Goal: Check status: Check status

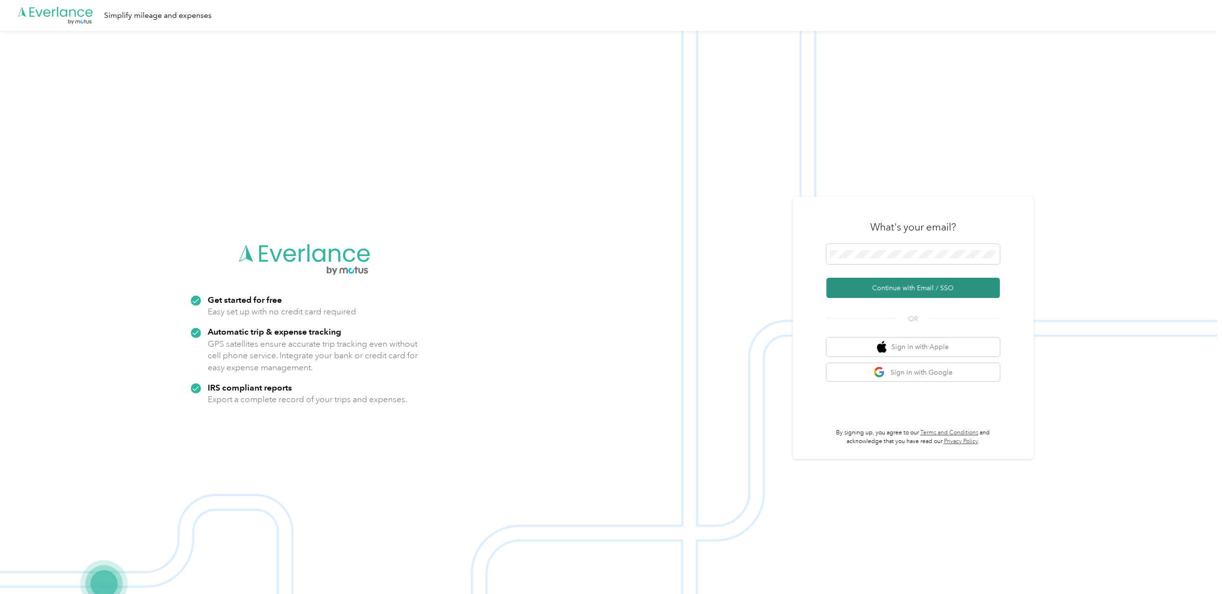
click at [881, 289] on button "Continue with Email / SSO" at bounding box center [912, 288] width 173 height 20
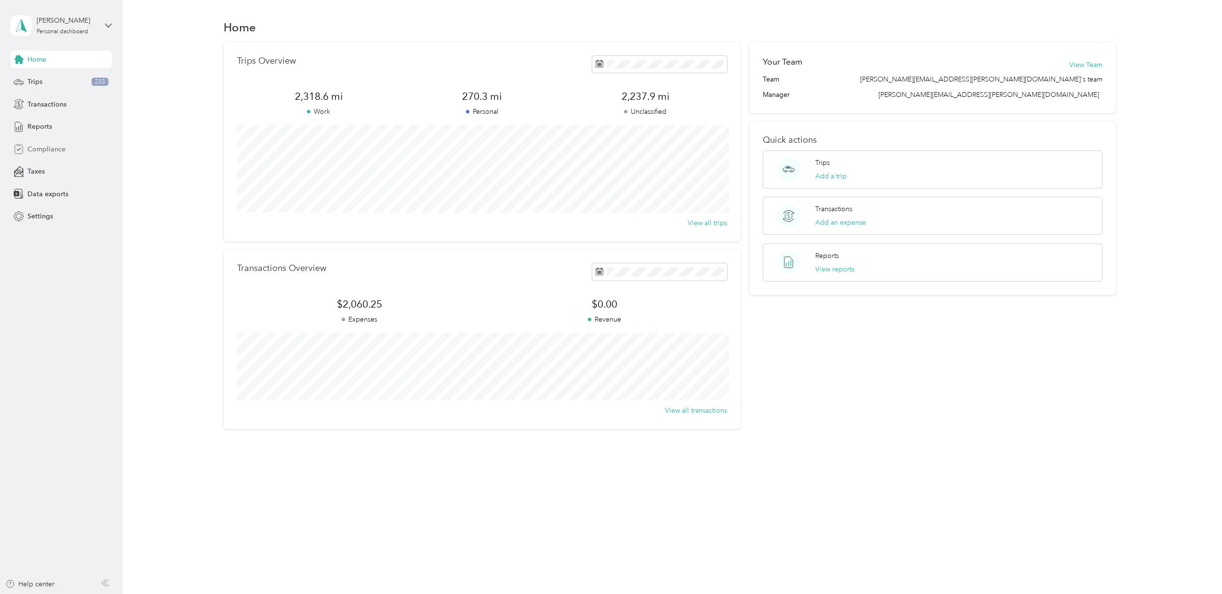
click at [41, 146] on span "Compliance" at bounding box center [46, 149] width 38 height 10
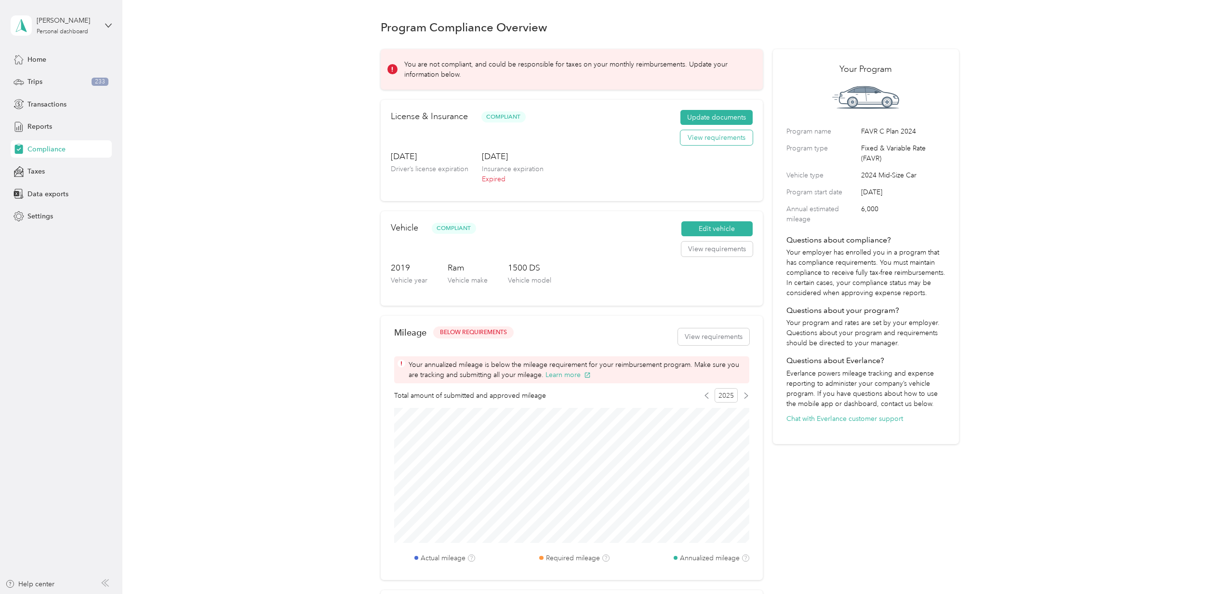
click at [710, 141] on button "View requirements" at bounding box center [716, 137] width 72 height 15
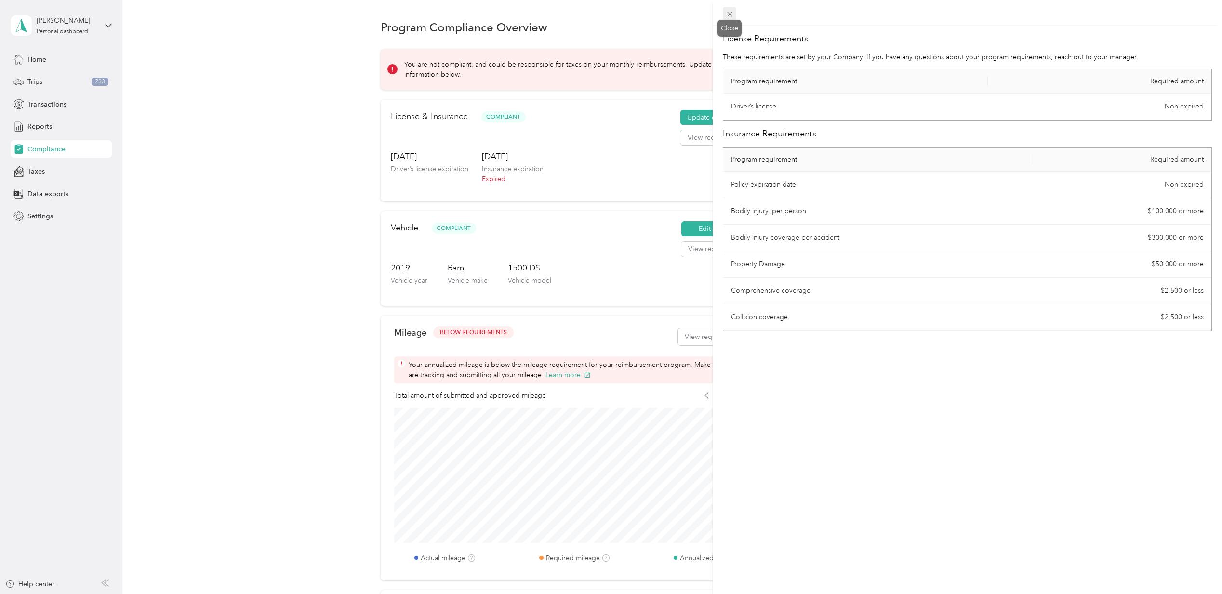
click at [729, 12] on icon at bounding box center [730, 14] width 8 height 8
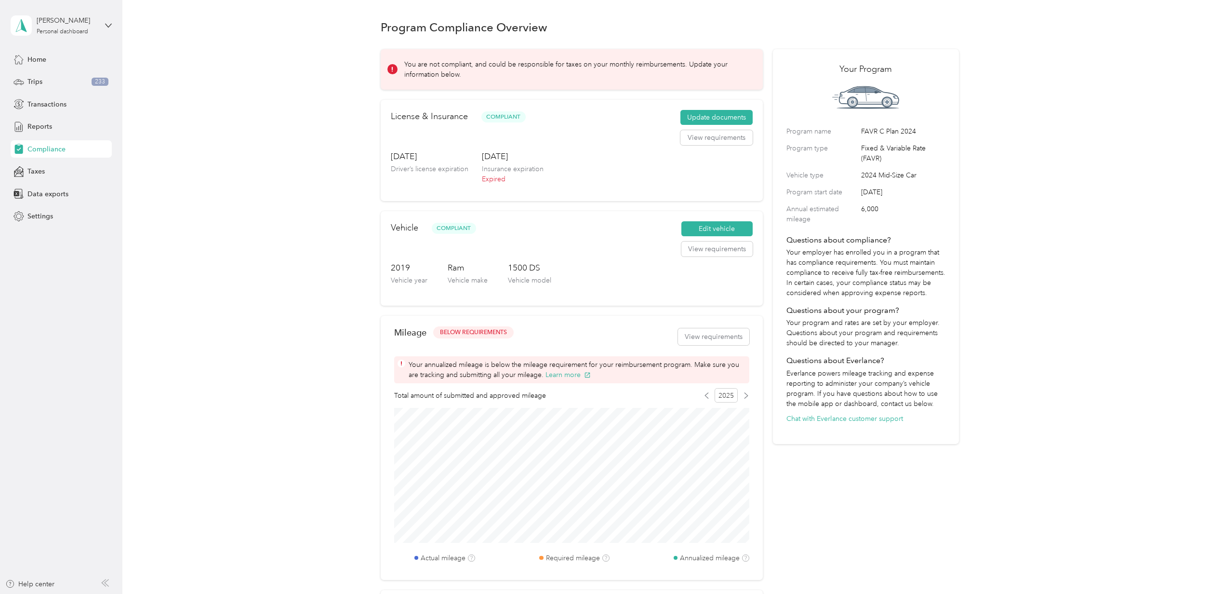
click at [237, 92] on div "Program Compliance Overview You are not compliant, and could be responsible for…" at bounding box center [669, 353] width 1095 height 706
click at [267, 153] on div "Program Compliance Overview You are not compliant, and could be responsible for…" at bounding box center [669, 353] width 1095 height 706
